Goal: Find specific page/section: Find specific page/section

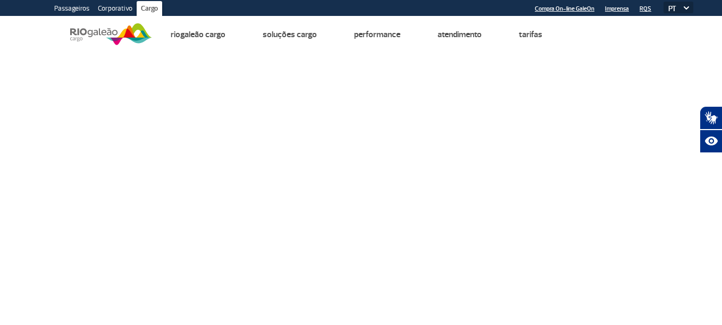
click at [118, 31] on img at bounding box center [111, 34] width 82 height 26
